Goal: Find specific page/section: Locate a particular part of the current website

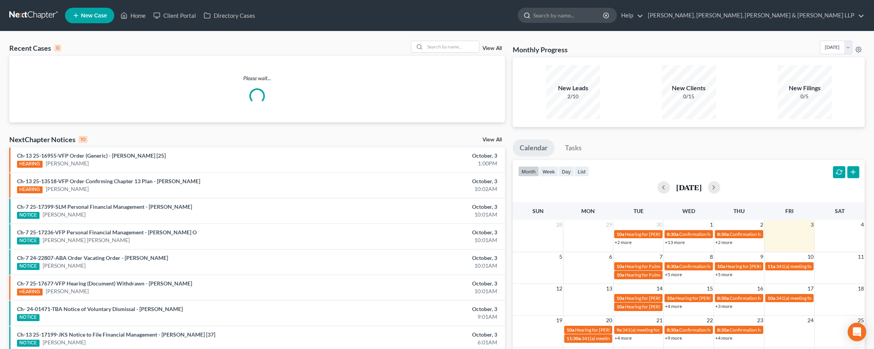
click at [604, 10] on input "search" at bounding box center [568, 15] width 71 height 14
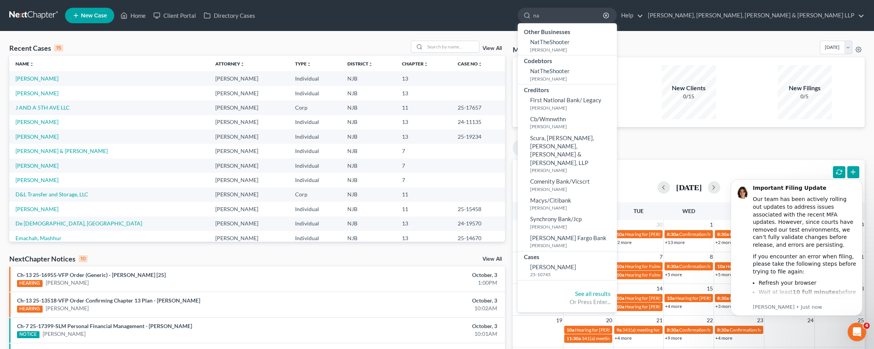
type input "n"
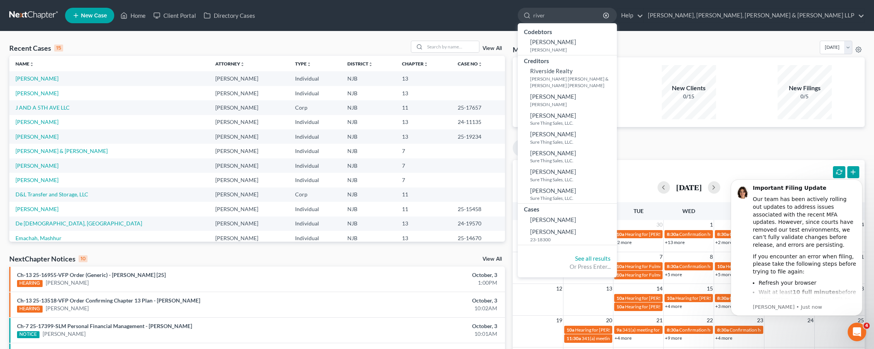
type input "rivera"
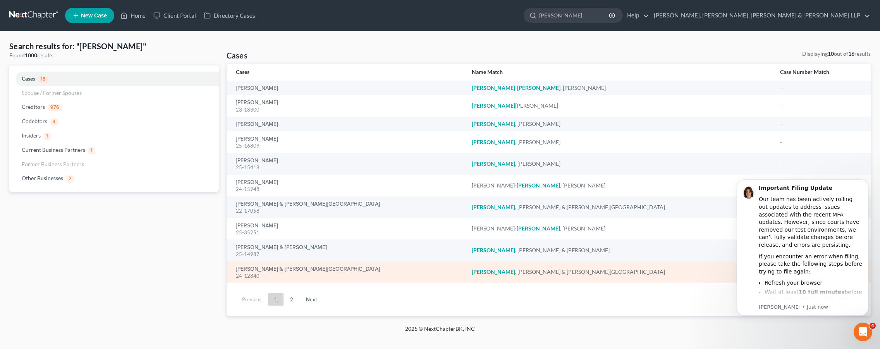
click at [276, 274] on div "24-12840" at bounding box center [347, 275] width 223 height 7
click at [272, 266] on link "[PERSON_NAME] & [PERSON_NAME][GEOGRAPHIC_DATA]" at bounding box center [308, 268] width 144 height 5
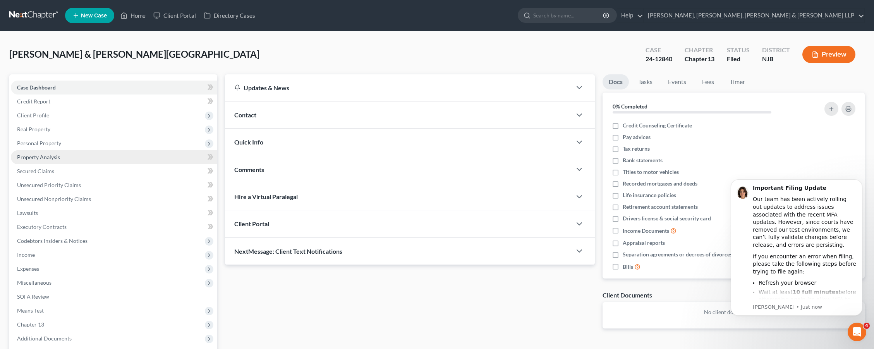
click at [50, 156] on span "Property Analysis" at bounding box center [38, 157] width 43 height 7
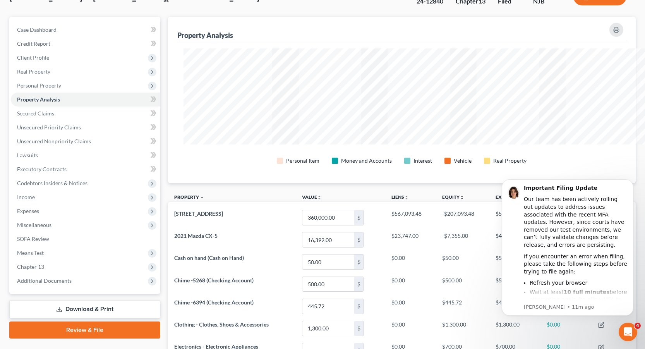
scroll to position [387137, 386807]
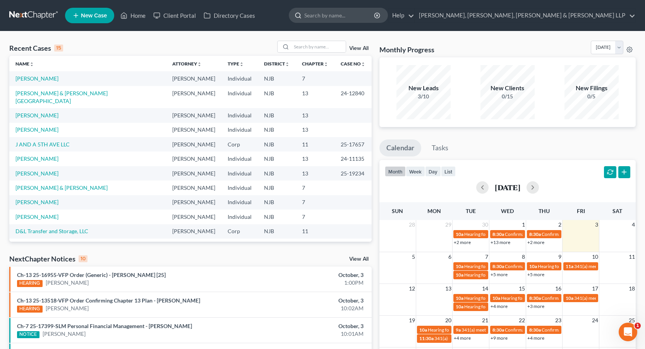
click at [375, 19] on input "search" at bounding box center [339, 15] width 71 height 14
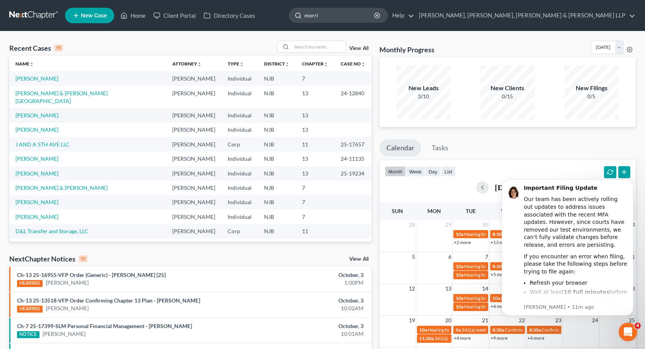
type input "[PERSON_NAME]"
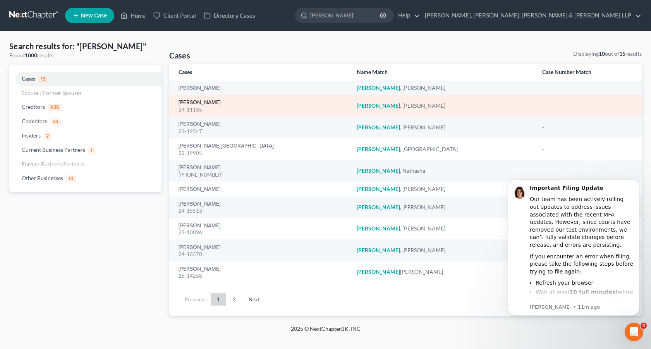
click at [201, 103] on link "[PERSON_NAME]" at bounding box center [200, 102] width 42 height 5
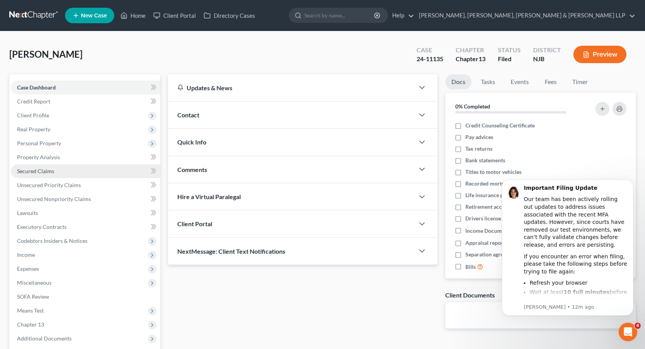
click at [40, 172] on span "Secured Claims" at bounding box center [35, 171] width 37 height 7
